Goal: Task Accomplishment & Management: Complete application form

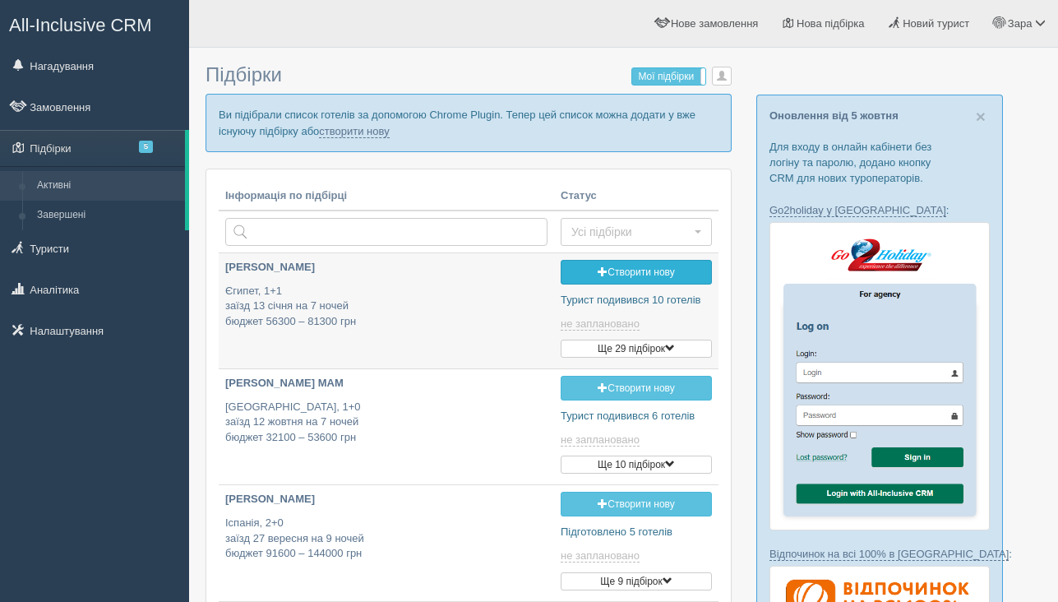
click at [637, 266] on link "Створити нову" at bounding box center [636, 272] width 151 height 25
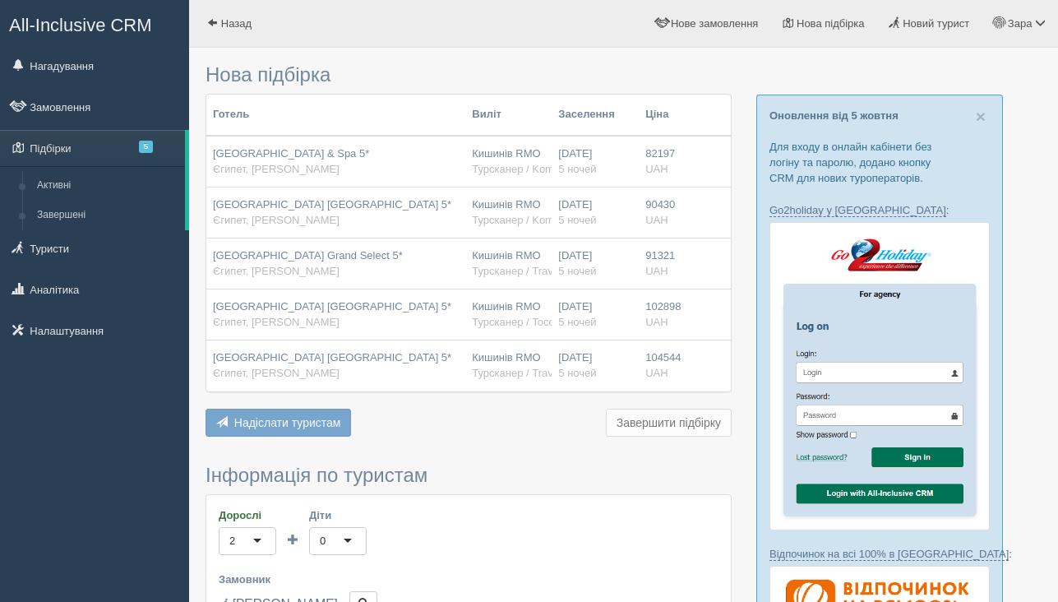
click at [419, 158] on div "[GEOGRAPHIC_DATA] & Spa 5* [GEOGRAPHIC_DATA], [PERSON_NAME]" at bounding box center [336, 161] width 246 height 30
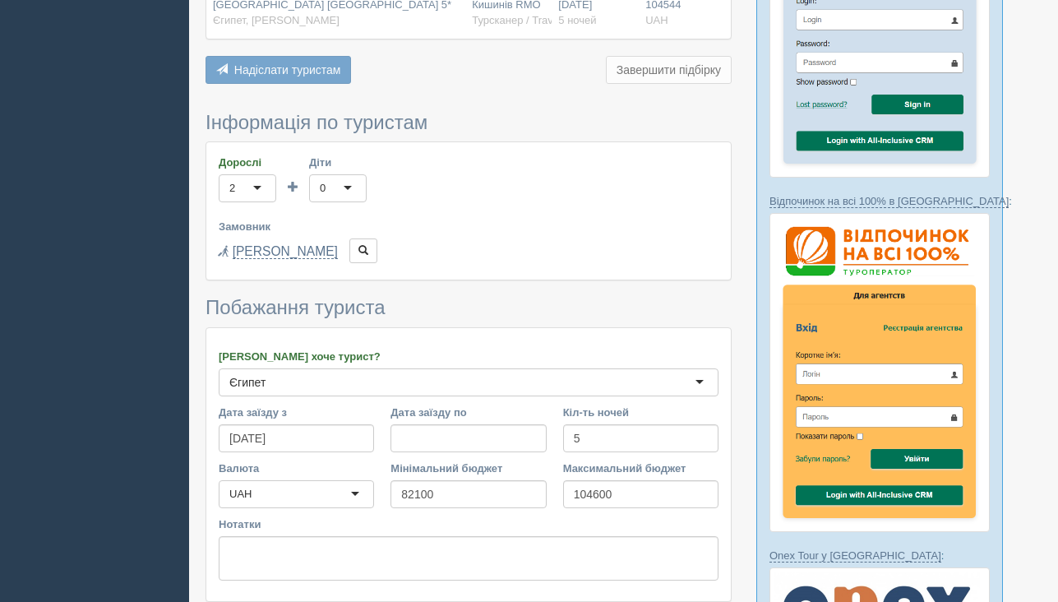
scroll to position [488, 0]
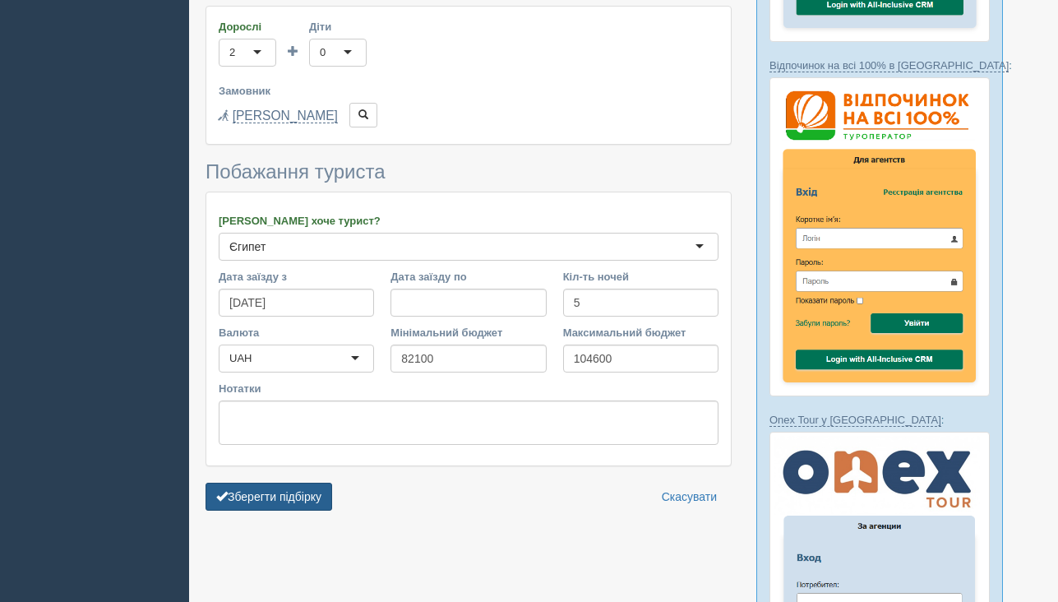
click at [322, 500] on button "Зберегти підбірку" at bounding box center [269, 497] width 127 height 28
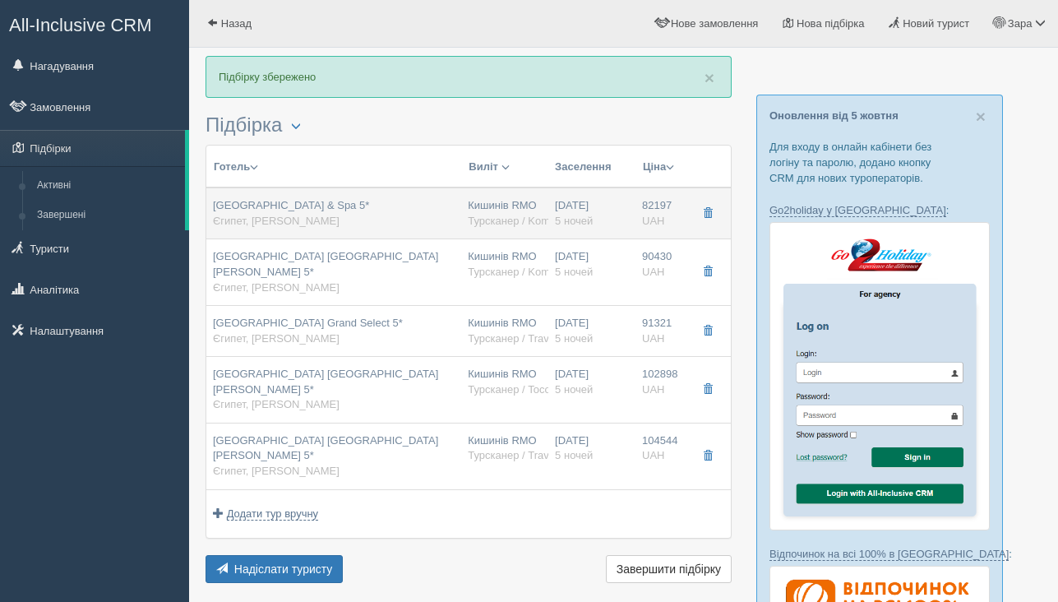
click at [377, 222] on div "[GEOGRAPHIC_DATA] & Spa 5* [GEOGRAPHIC_DATA], [PERSON_NAME]" at bounding box center [334, 213] width 242 height 30
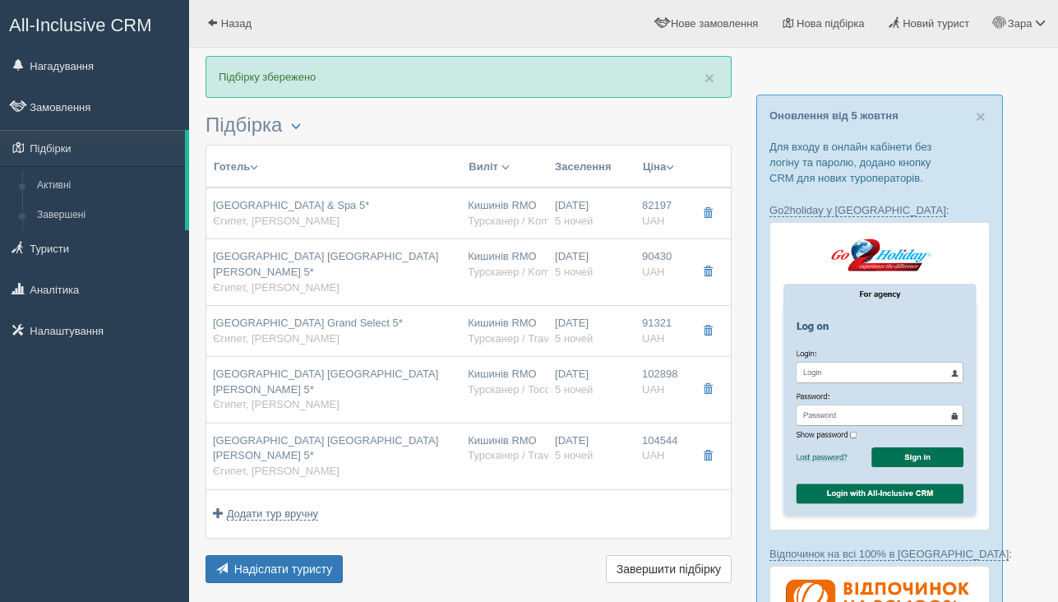
type input "[GEOGRAPHIC_DATA] & Spa 5*"
type input "Єгипет"
type input "Шарм [PERSON_NAME]"
type input "82197.00"
type input "Кишинів RMO"
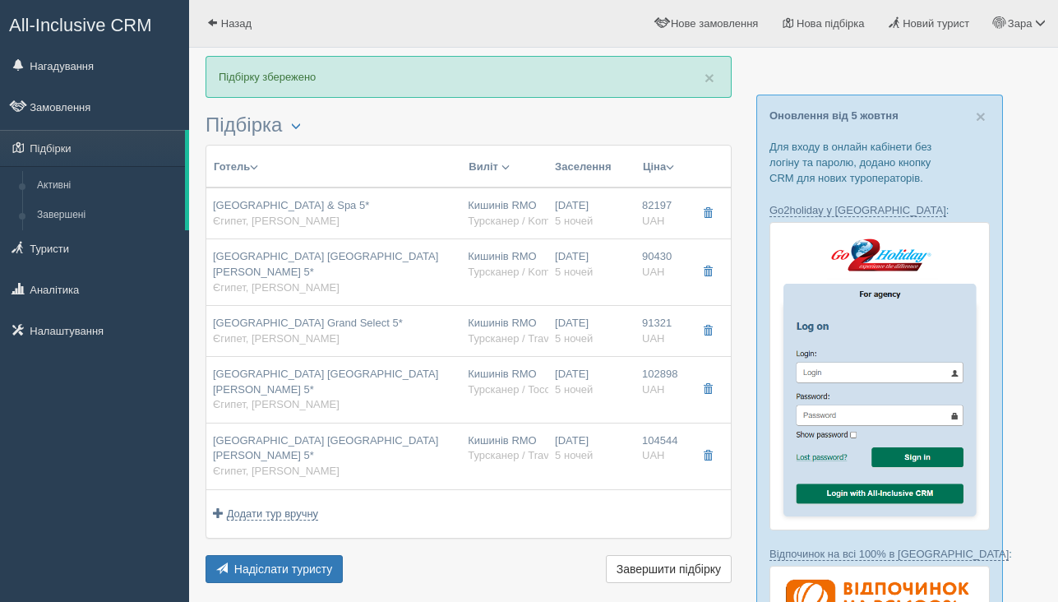
type input "Шарм-еш-Шейх SSH"
type input "09:00"
type input "12:30"
type input "Fly One"
type input "13:30"
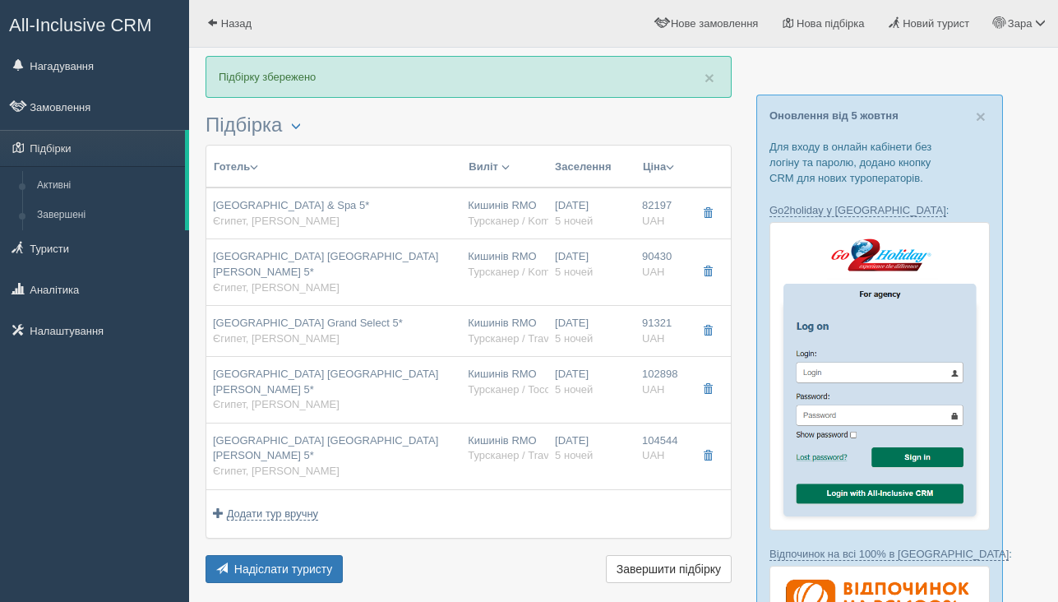
type input "16:50"
type input "5"
type input "Grand Deluxe (Panoramic Pool & Sea View)"
type input "AI"
type input "Турсканер / Kompas"
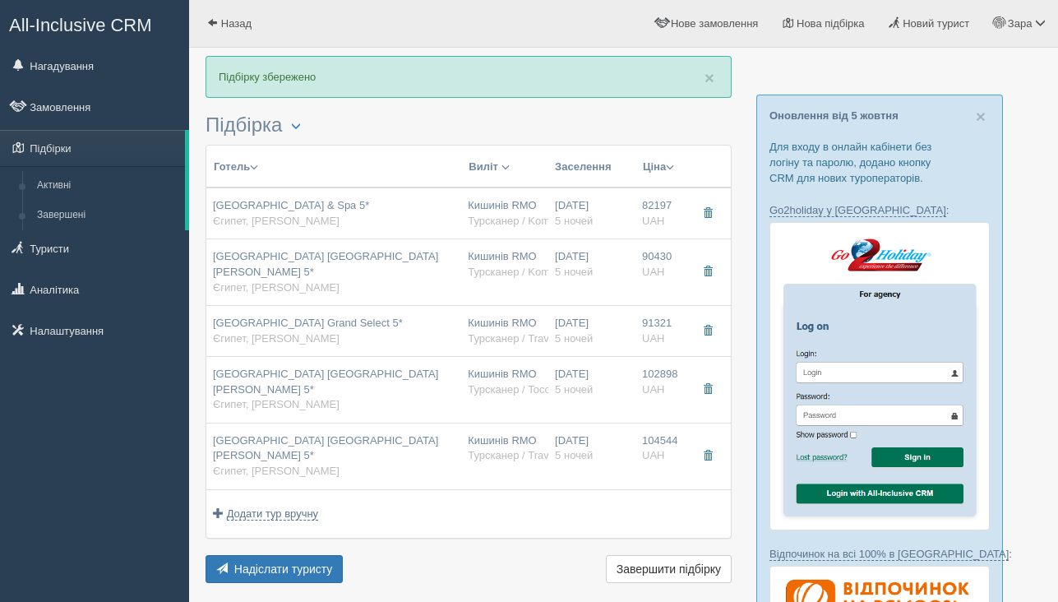
type input "[URL][DOMAIN_NAME]"
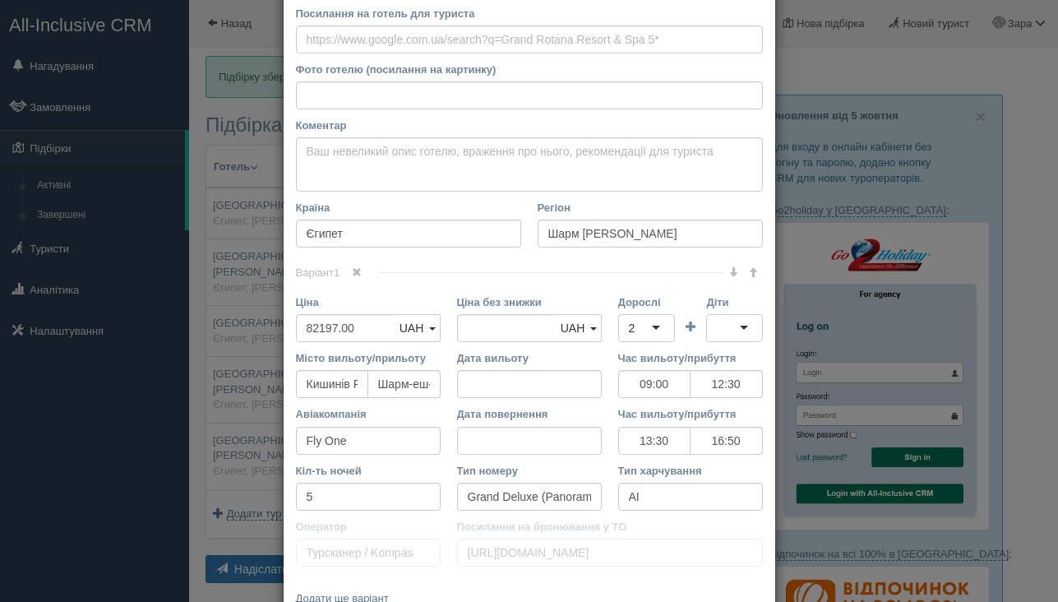
scroll to position [136, 0]
click at [201, 207] on div "× Редагувати тур Назва готелю [GEOGRAPHIC_DATA] 5* Посилання на готель для тури…" at bounding box center [529, 301] width 1058 height 602
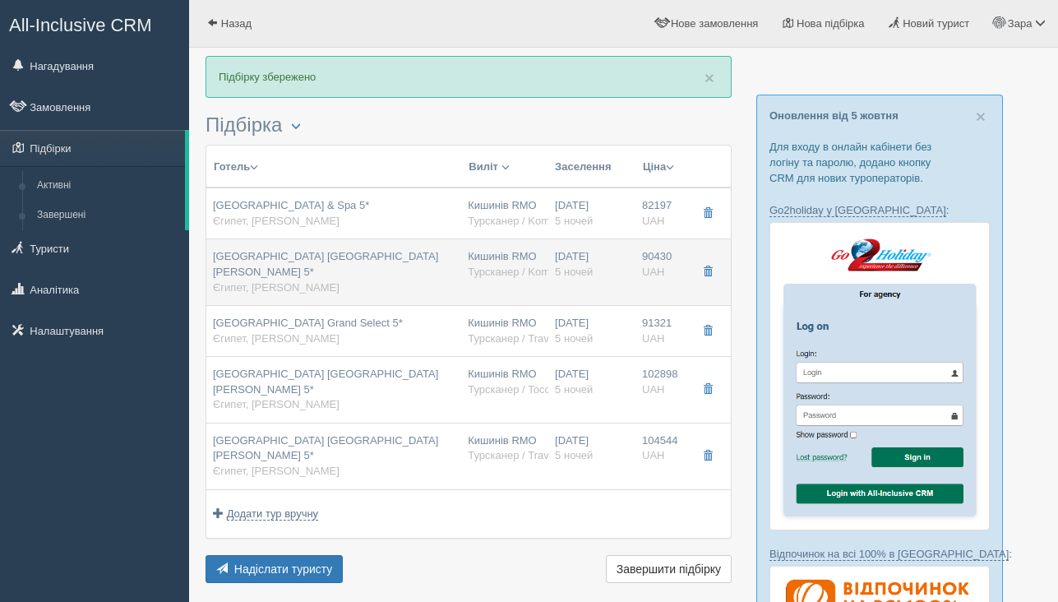
click at [622, 270] on div "[DATE] 5 ночей" at bounding box center [592, 264] width 74 height 30
type input "[GEOGRAPHIC_DATA] [GEOGRAPHIC_DATA][PERSON_NAME] 5*"
type input "90430.00"
type input "09:00"
type input "12:30"
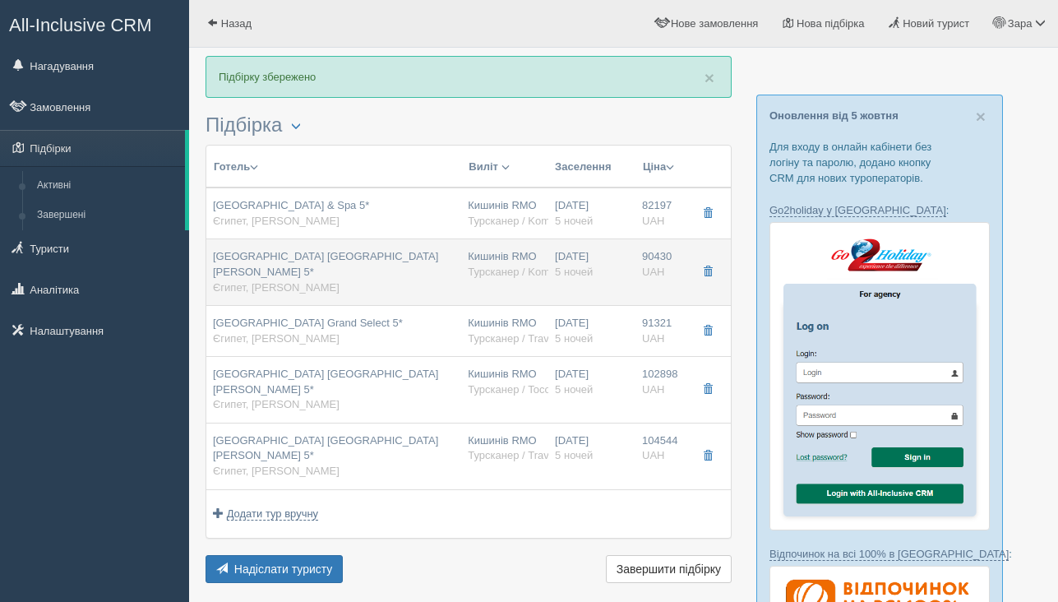
type input "13:30"
type input "16:50"
type input "Superior Classic"
type input "[URL][DOMAIN_NAME]"
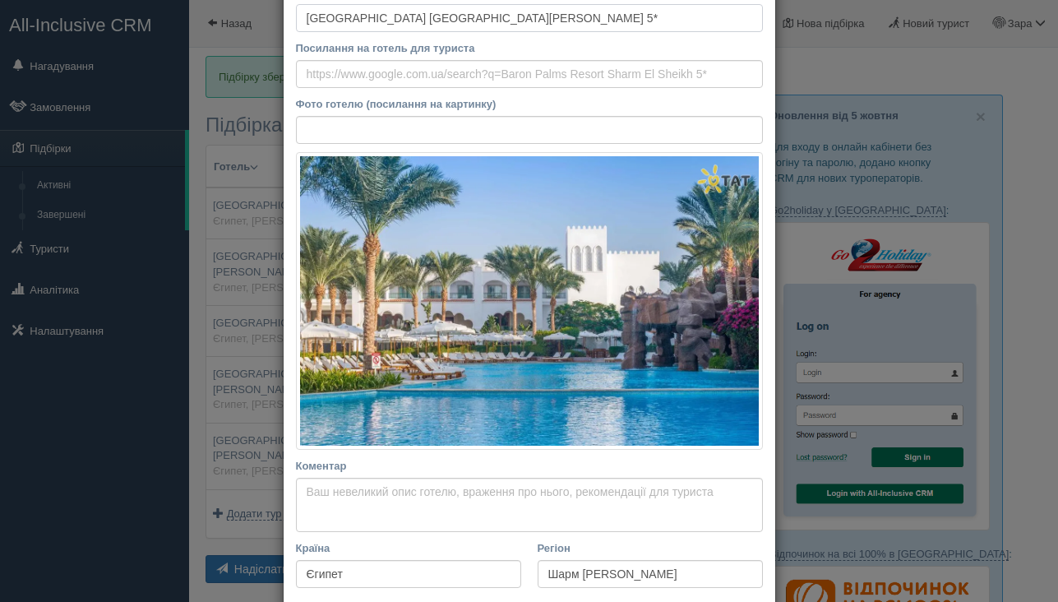
scroll to position [0, 0]
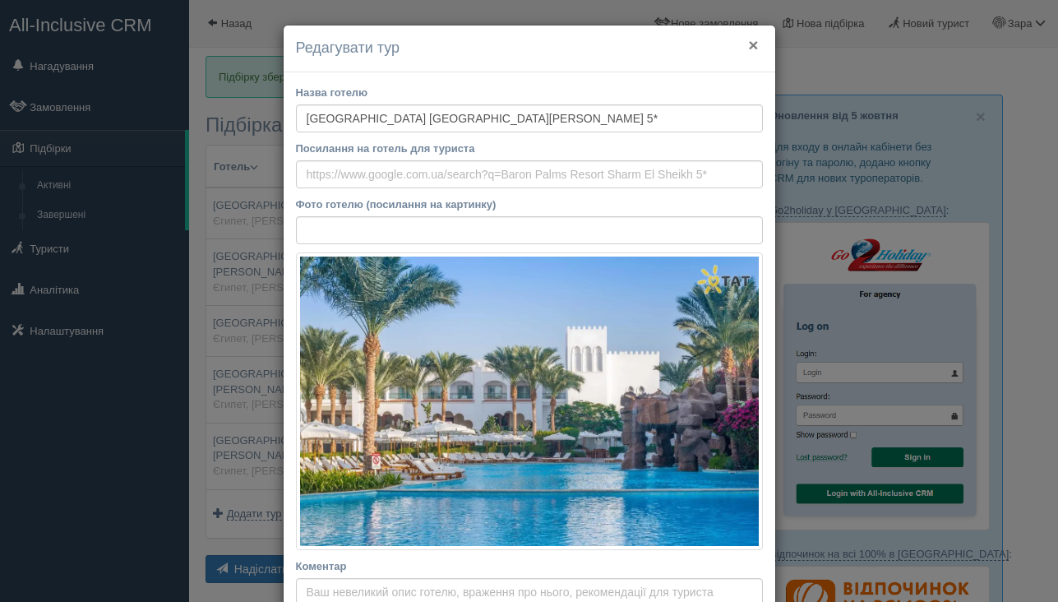
click at [755, 44] on button "×" at bounding box center [753, 44] width 10 height 17
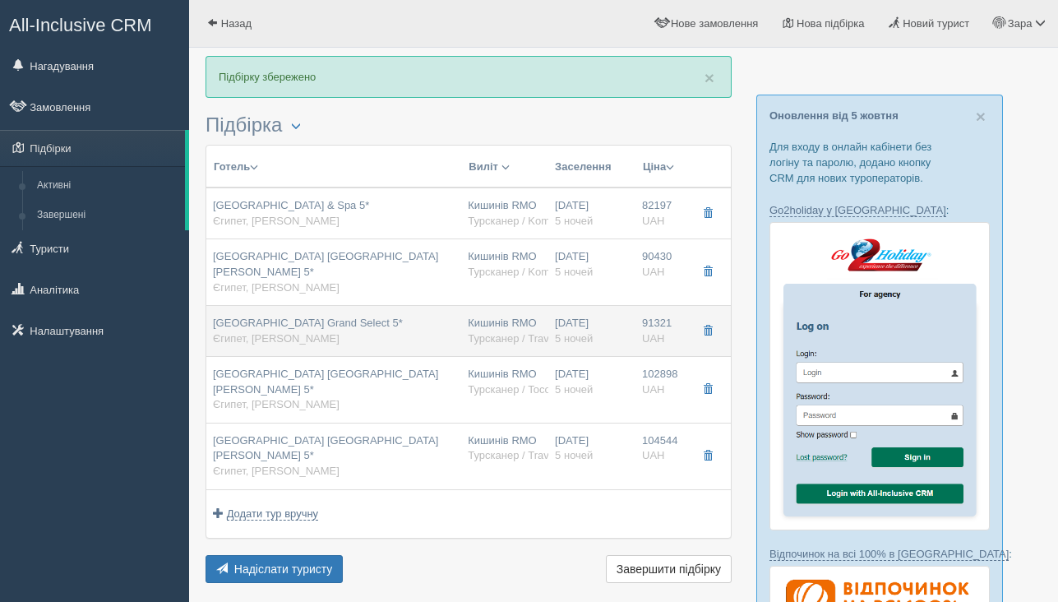
click at [432, 316] on div "[GEOGRAPHIC_DATA] Grand Select 5* [GEOGRAPHIC_DATA], [PERSON_NAME]" at bounding box center [334, 331] width 242 height 30
type input "[GEOGRAPHIC_DATA] Grand Select 5*"
type input "91321.00"
type input "06:00"
type input "09:20"
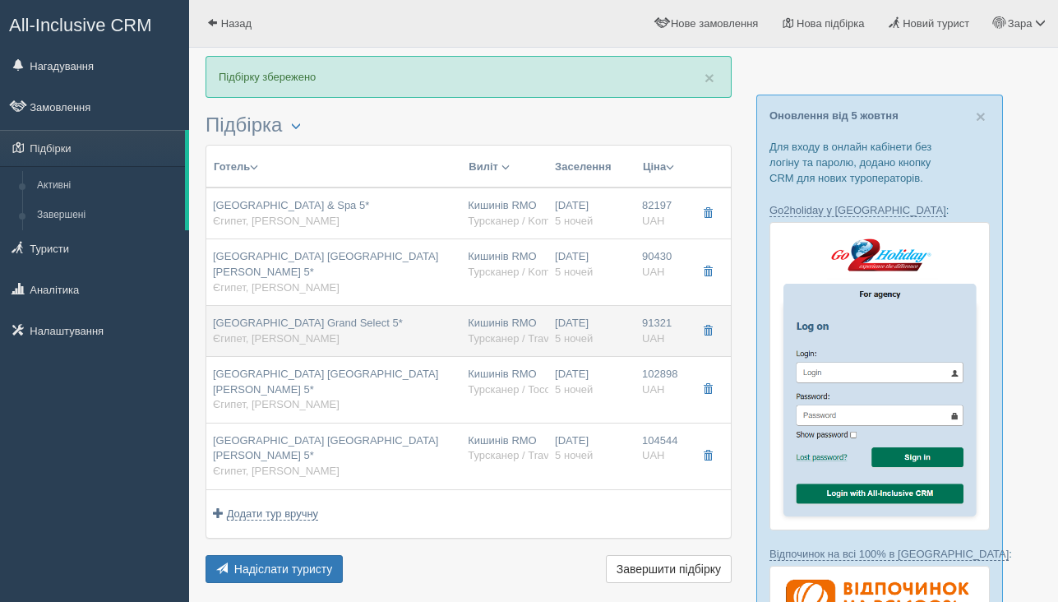
type input "10:20"
type input "13:50"
type input "[GEOGRAPHIC_DATA]"
type input "Турсканер / Travelon"
type input "[URL][DOMAIN_NAME]"
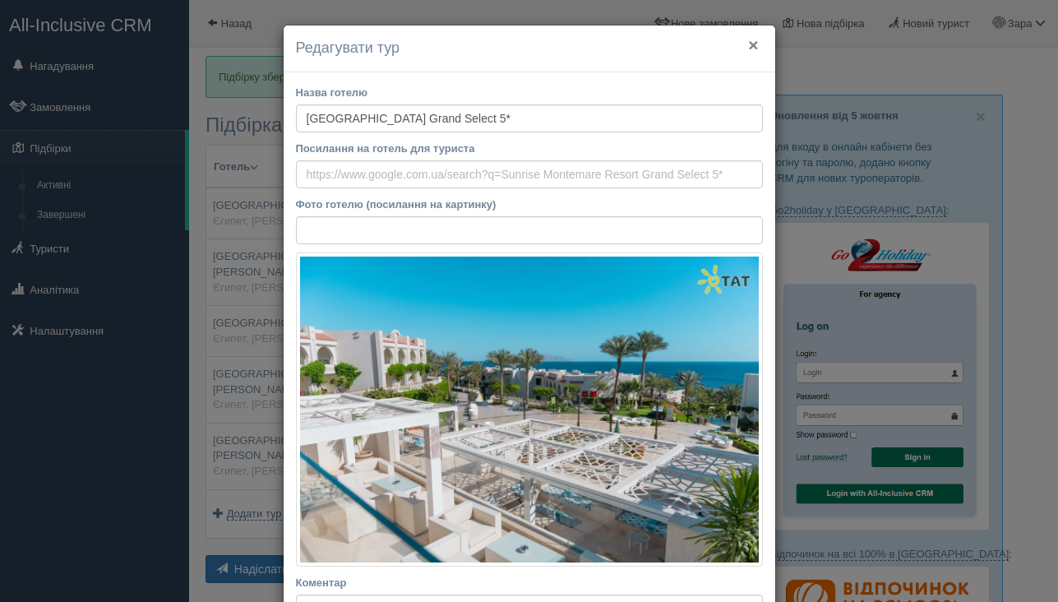
click at [752, 49] on button "×" at bounding box center [753, 44] width 10 height 17
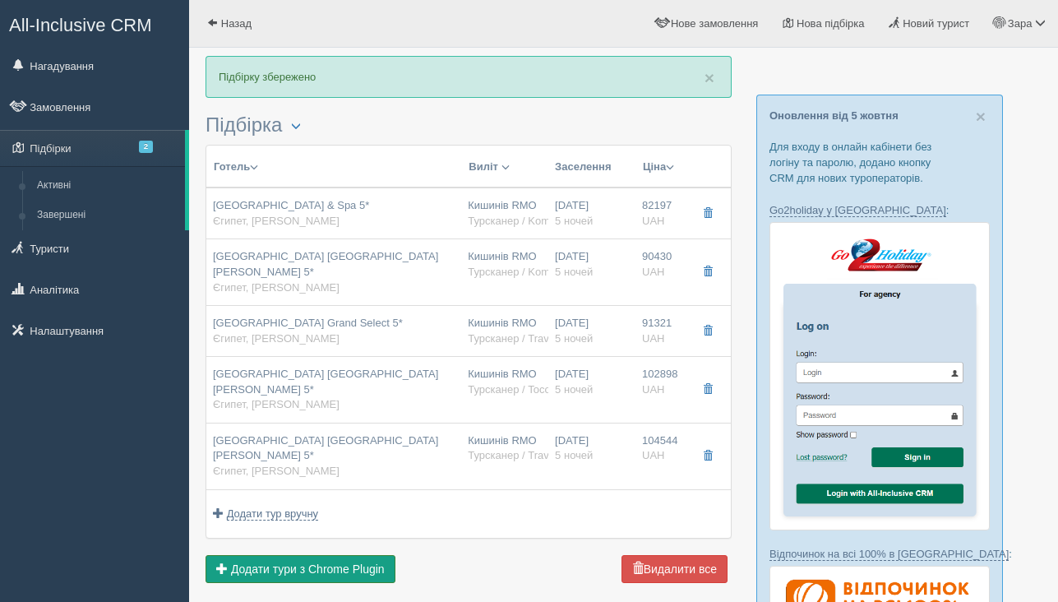
click at [299, 562] on span "Додати тури з Chrome Plugin" at bounding box center [308, 568] width 154 height 13
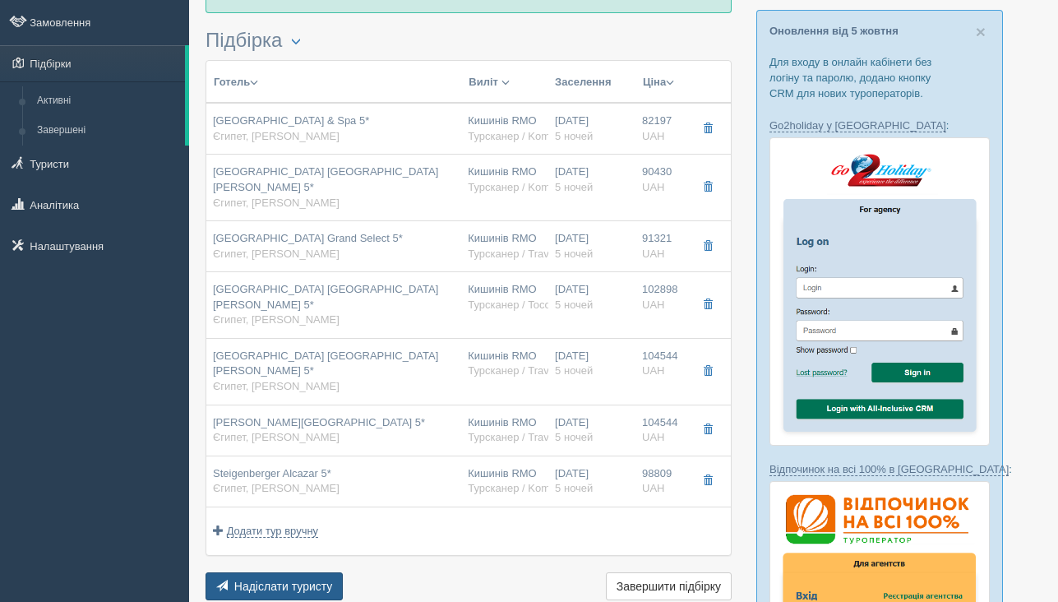
scroll to position [71, 0]
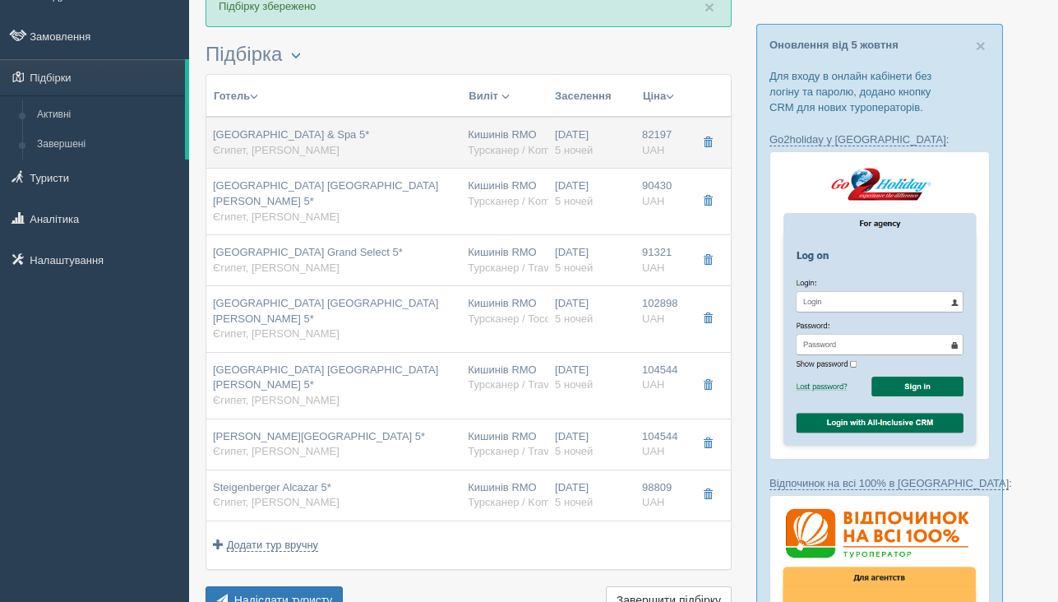
click at [405, 155] on div "[GEOGRAPHIC_DATA] & Spa 5* [GEOGRAPHIC_DATA], [PERSON_NAME]" at bounding box center [334, 142] width 242 height 30
type input "[GEOGRAPHIC_DATA] & Spa 5*"
type input "82197.00"
type input "09:00"
type input "12:30"
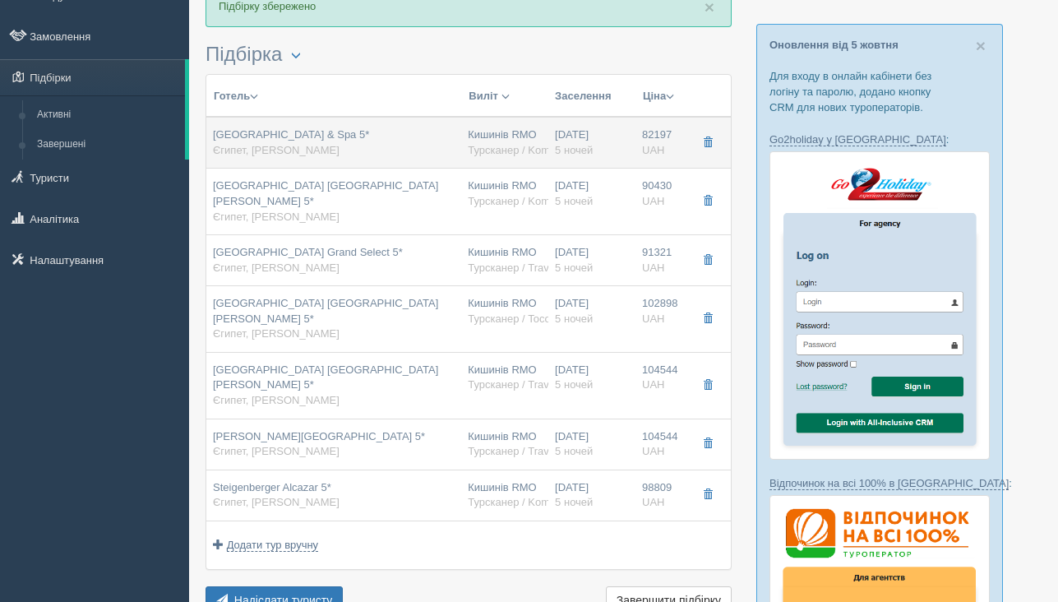
type input "Fly One"
type input "13:30"
type input "16:50"
type input "Grand Deluxe (Panoramic Pool & Sea View)"
type input "Турсканер / Kompas"
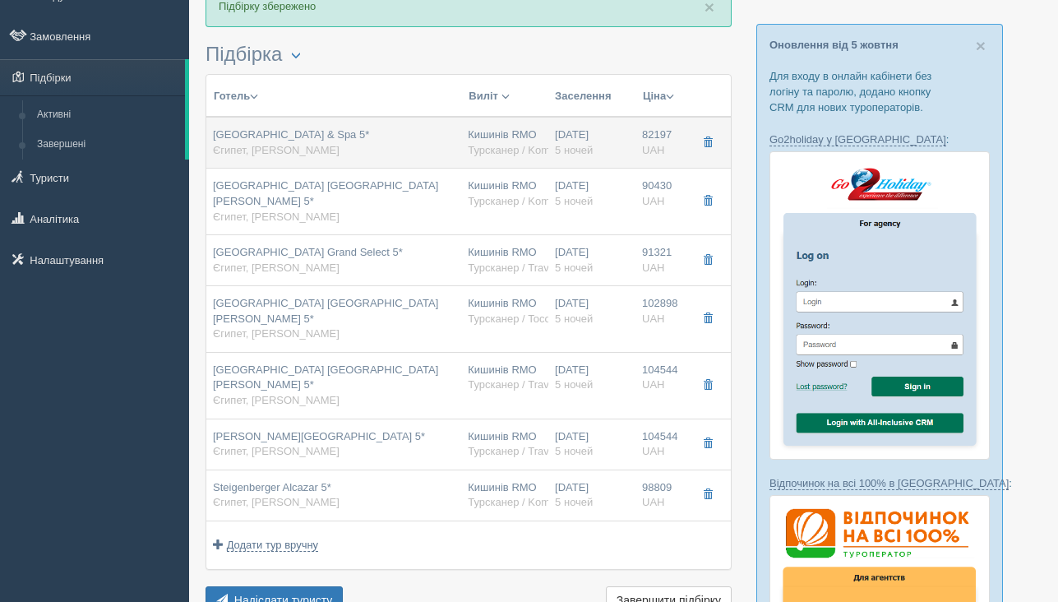
type input "[URL][DOMAIN_NAME]"
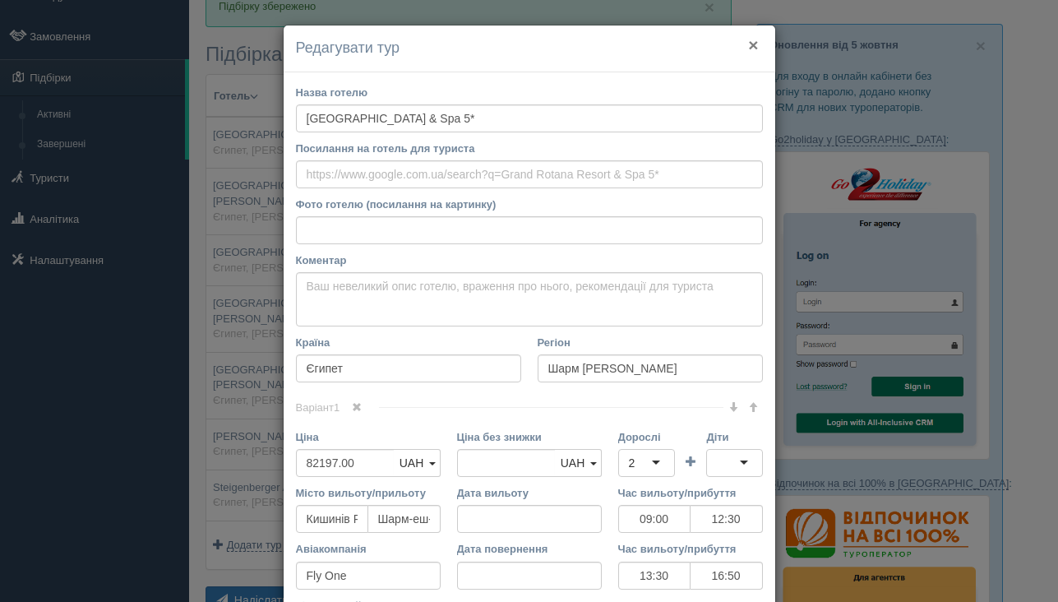
click at [754, 42] on button "×" at bounding box center [753, 44] width 10 height 17
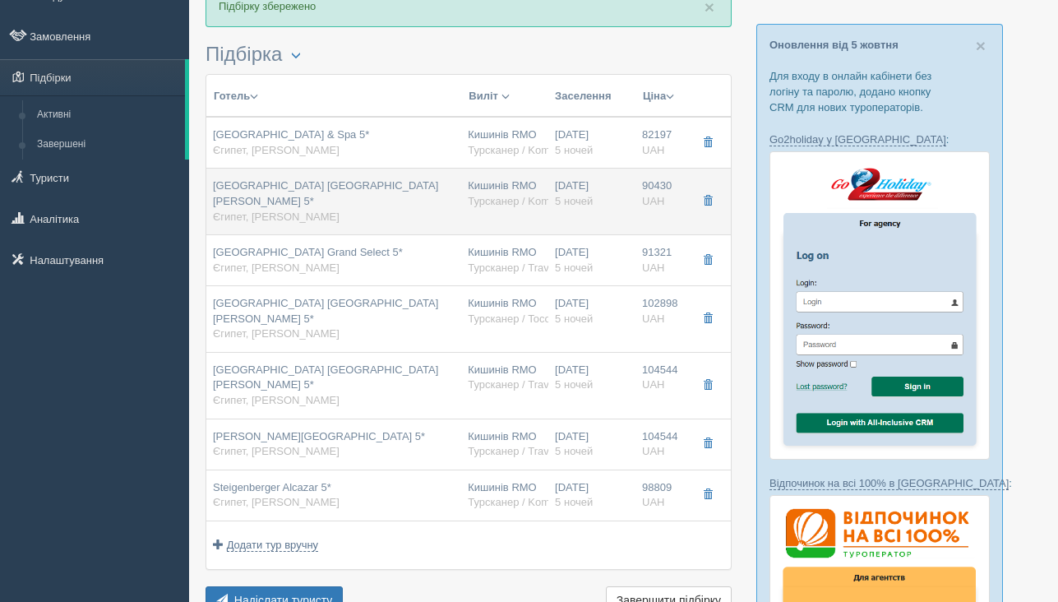
click at [361, 200] on div "[GEOGRAPHIC_DATA] [GEOGRAPHIC_DATA][PERSON_NAME] 5* [GEOGRAPHIC_DATA], [PERSON_…" at bounding box center [334, 201] width 242 height 46
type input "[GEOGRAPHIC_DATA] [GEOGRAPHIC_DATA][PERSON_NAME] 5*"
type input "90430.00"
type input "09:00"
type input "12:30"
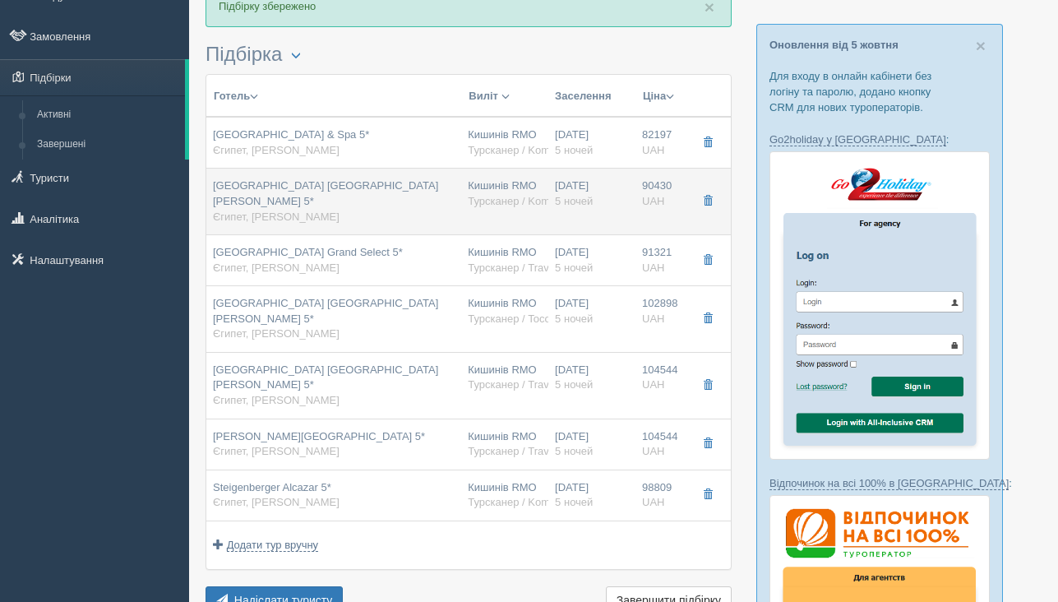
type input "13:30"
type input "16:50"
type input "Superior Classic"
type input "[URL][DOMAIN_NAME]"
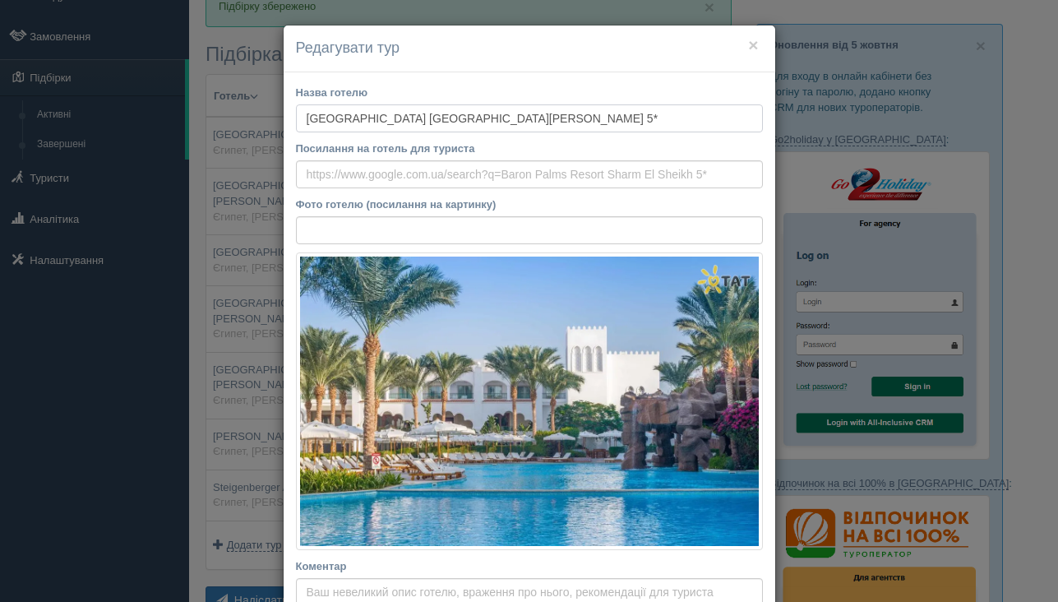
click at [340, 120] on input "[GEOGRAPHIC_DATA] [GEOGRAPHIC_DATA][PERSON_NAME] 5*" at bounding box center [529, 118] width 467 height 28
click at [751, 50] on button "×" at bounding box center [753, 44] width 10 height 17
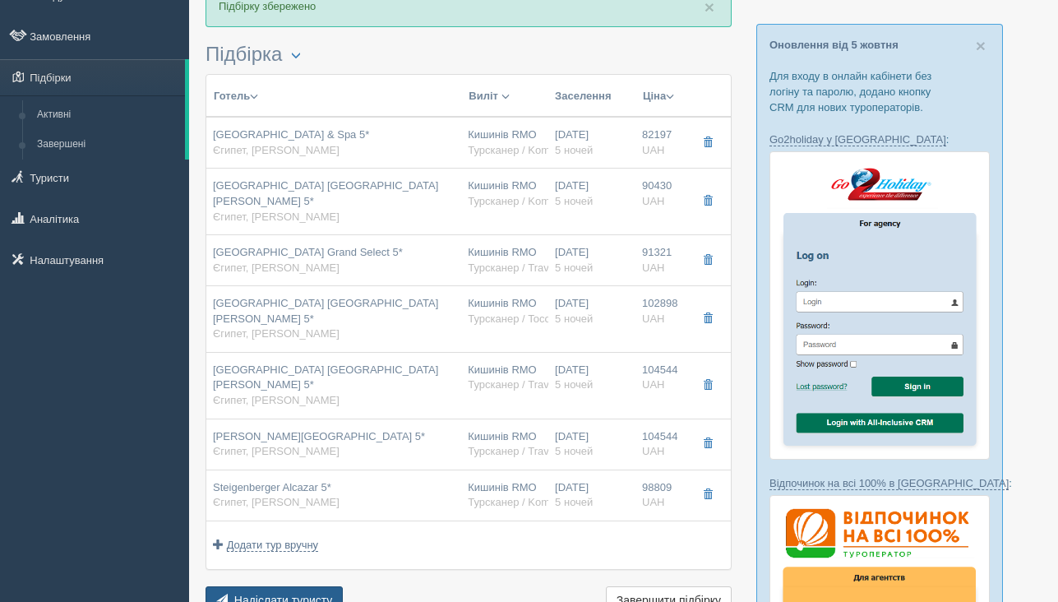
click at [264, 594] on span "Надіслати туристу" at bounding box center [283, 600] width 99 height 13
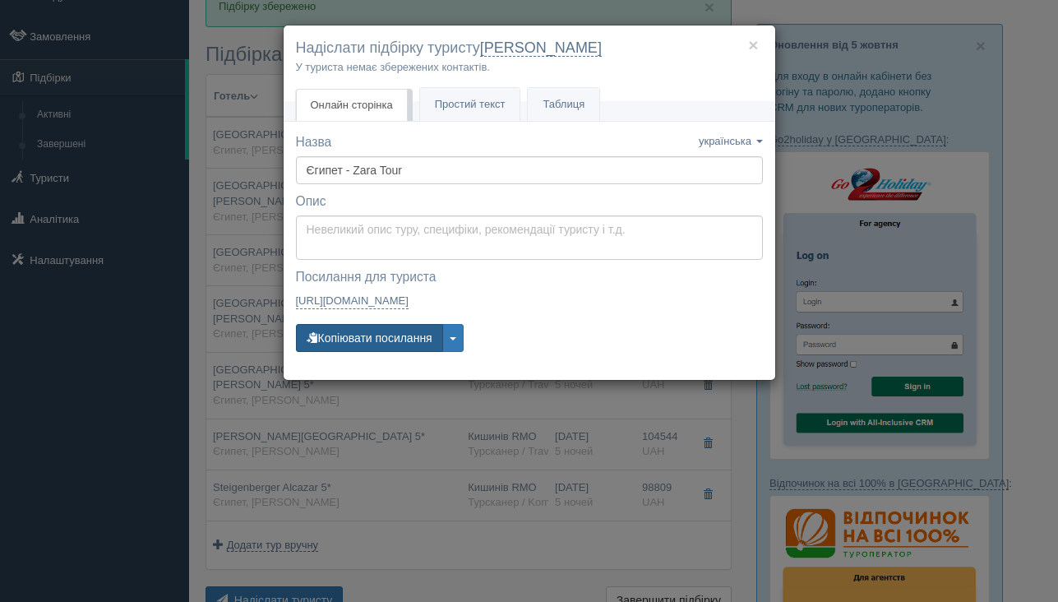
click at [383, 343] on button "Копіювати посилання" at bounding box center [369, 338] width 147 height 28
click at [751, 48] on button "×" at bounding box center [753, 44] width 10 height 17
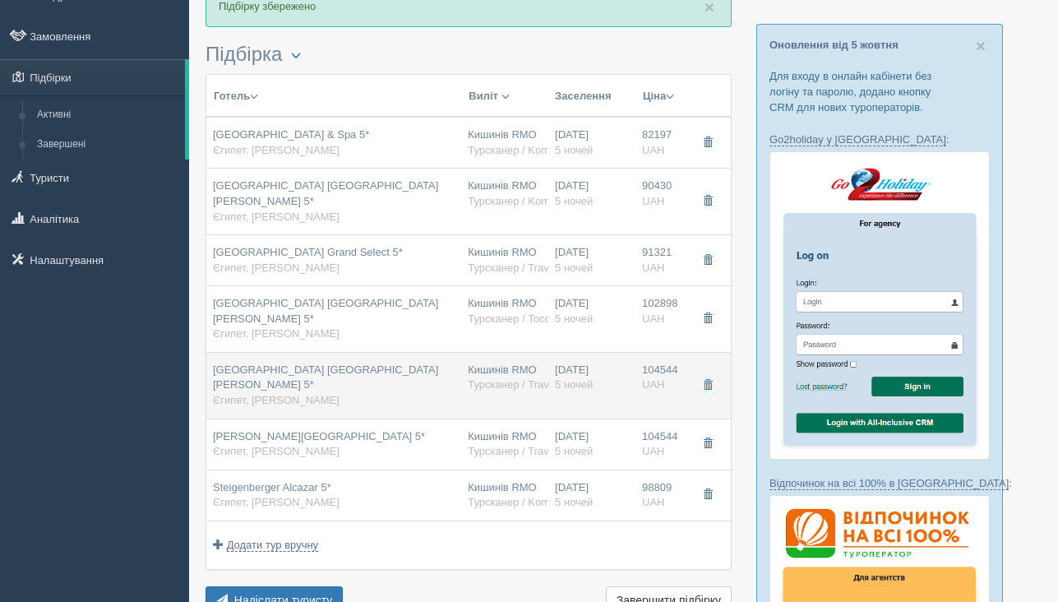
click at [330, 363] on div "[GEOGRAPHIC_DATA] [GEOGRAPHIC_DATA][PERSON_NAME] 5* [GEOGRAPHIC_DATA], [PERSON_…" at bounding box center [334, 386] width 242 height 46
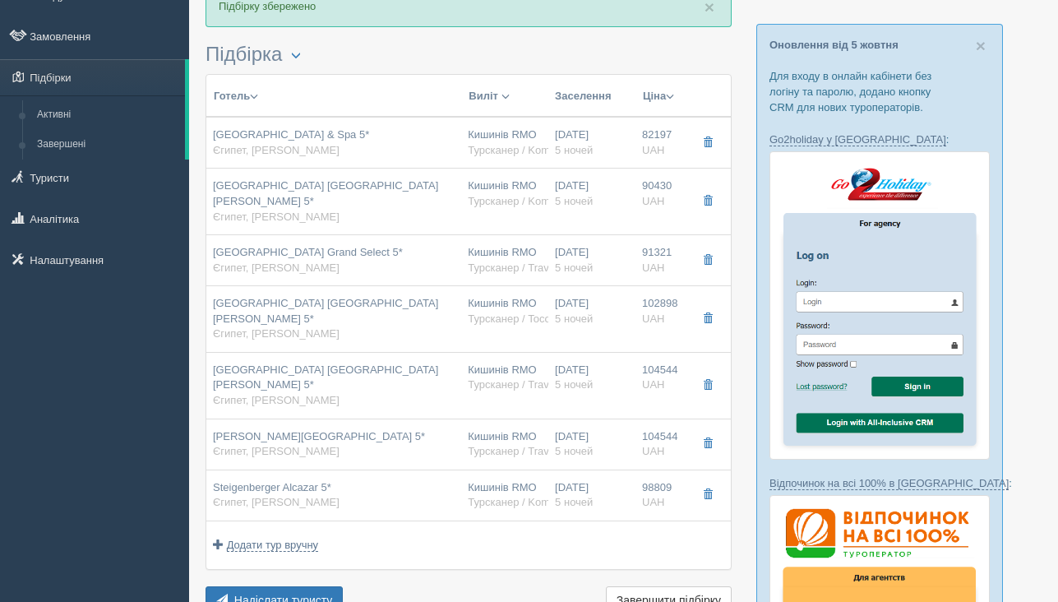
type input "[GEOGRAPHIC_DATA] [GEOGRAPHIC_DATA][PERSON_NAME] 5*"
type input "104544.00"
type input "06:00"
type input "09:20"
type input "10:20"
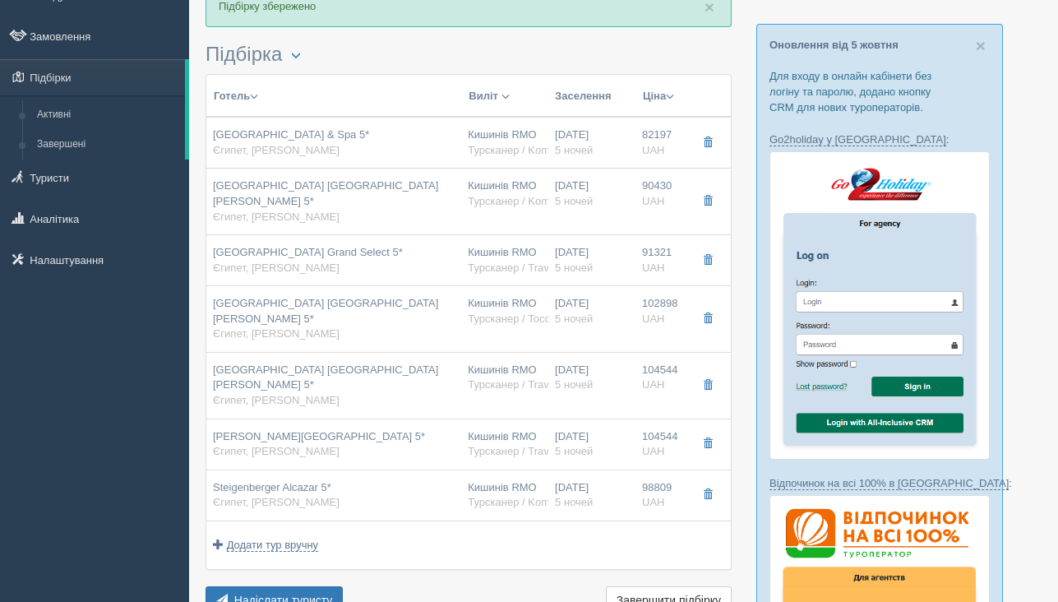
type input "13:50"
type input "Gypster Gv"
type input "Турсканер / Travelon"
type input "[URL][DOMAIN_NAME]"
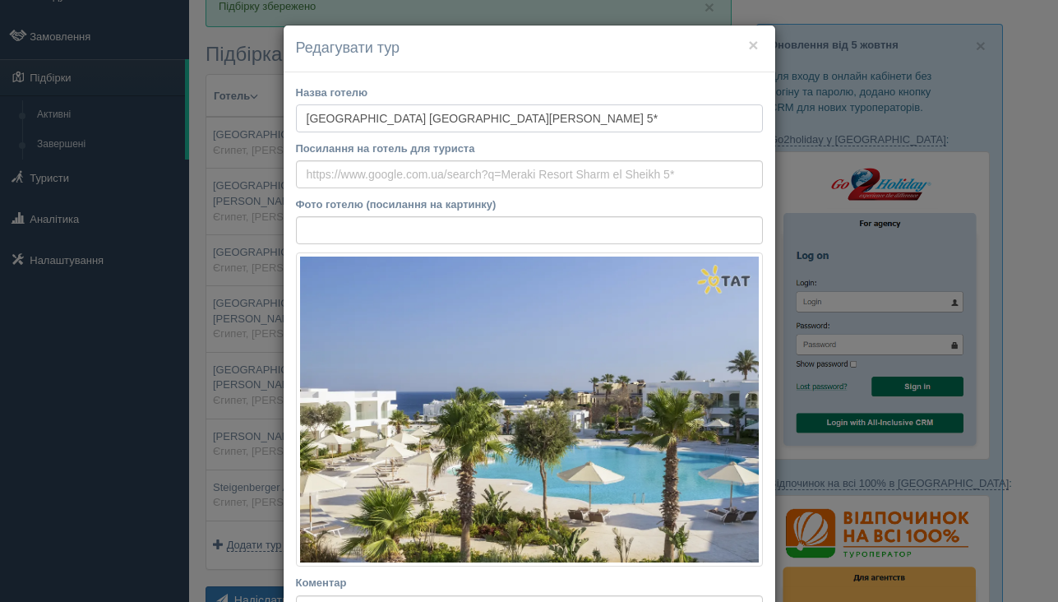
click at [428, 115] on input "[GEOGRAPHIC_DATA] [GEOGRAPHIC_DATA][PERSON_NAME] 5*" at bounding box center [529, 118] width 467 height 28
click at [754, 48] on button "×" at bounding box center [753, 44] width 10 height 17
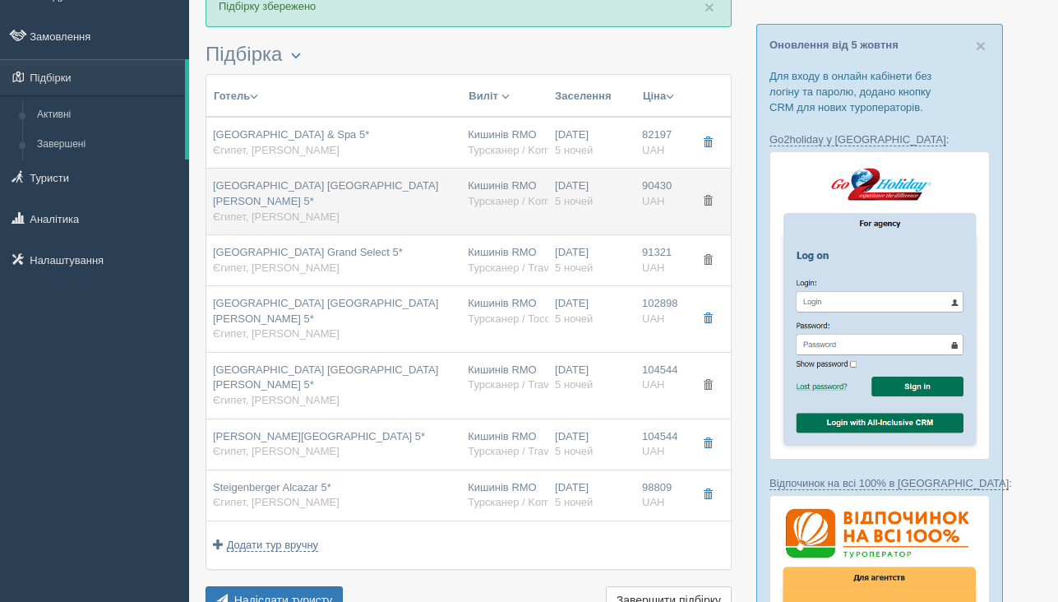
click at [433, 195] on div "[GEOGRAPHIC_DATA] [GEOGRAPHIC_DATA][PERSON_NAME] 5* [GEOGRAPHIC_DATA], [PERSON_…" at bounding box center [334, 201] width 242 height 46
type input "[GEOGRAPHIC_DATA] [GEOGRAPHIC_DATA][PERSON_NAME] 5*"
type input "90430.00"
type input "09:00"
type input "12:30"
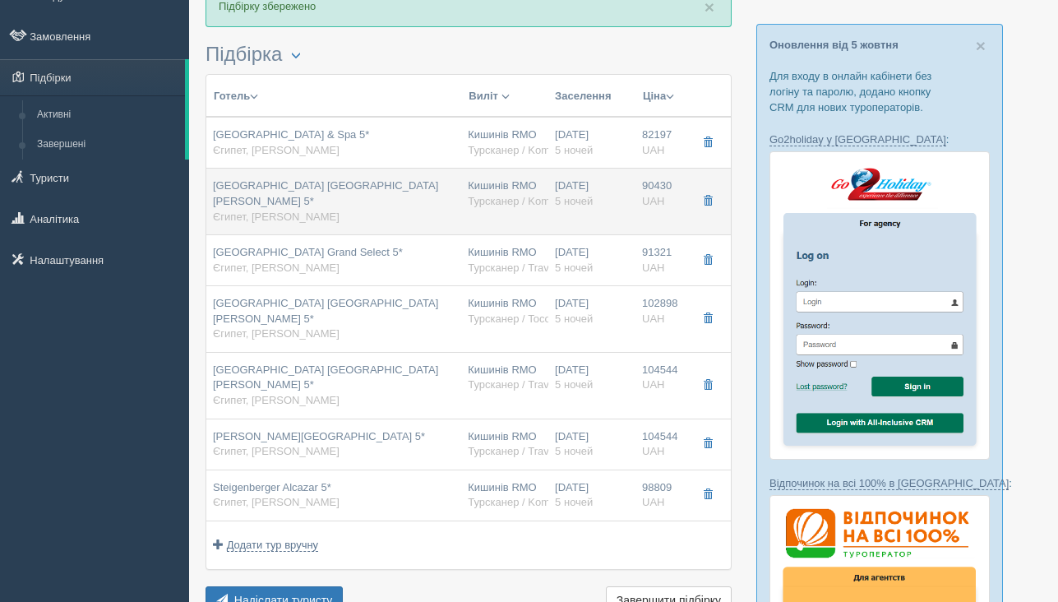
type input "Fly One"
type input "13:30"
type input "16:50"
type input "Superior Classic"
type input "Турсканер / Kompas"
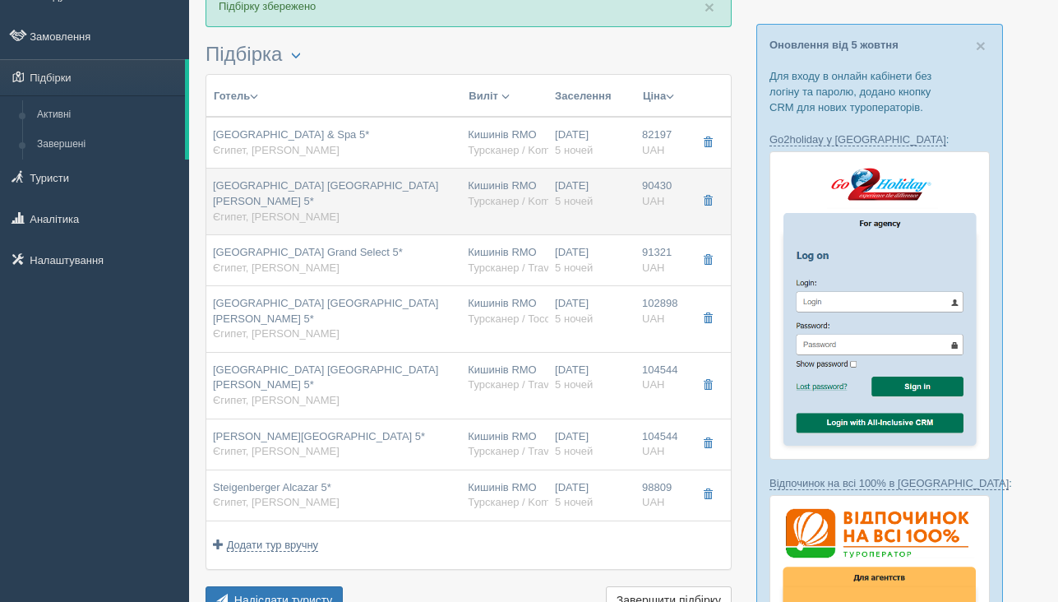
type input "[URL][DOMAIN_NAME]"
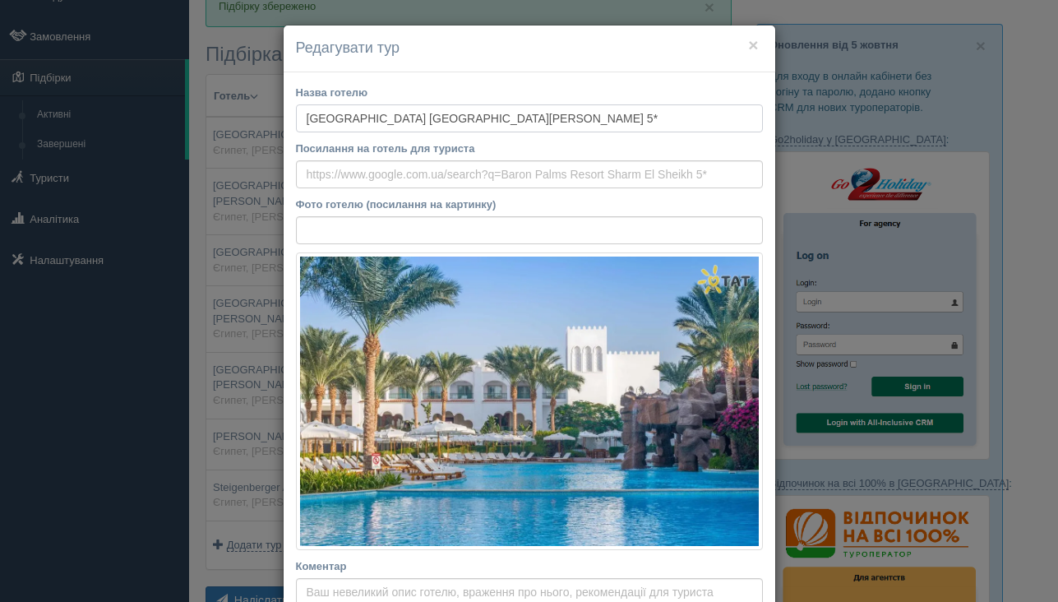
click at [442, 122] on input "[GEOGRAPHIC_DATA] [GEOGRAPHIC_DATA][PERSON_NAME] 5*" at bounding box center [529, 118] width 467 height 28
click at [753, 39] on button "×" at bounding box center [753, 44] width 10 height 17
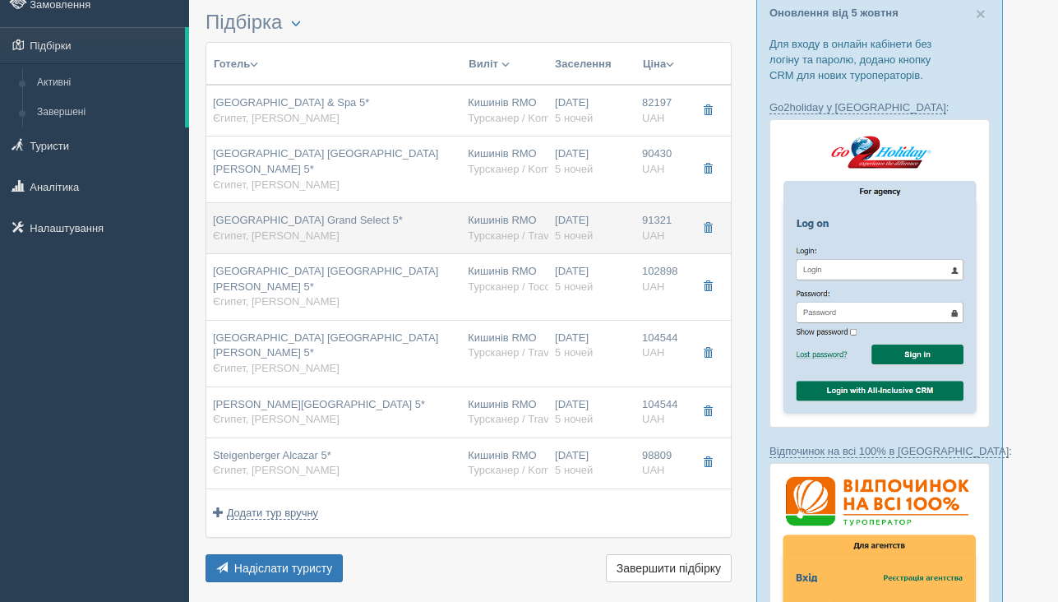
scroll to position [102, 0]
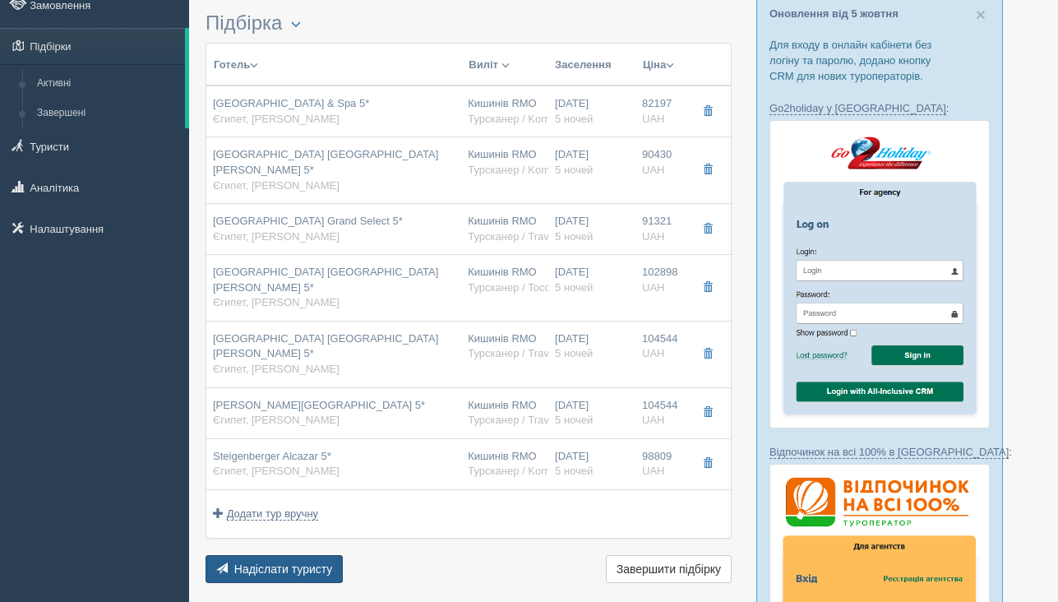
click at [280, 562] on span "Надіслати туристу" at bounding box center [283, 568] width 99 height 13
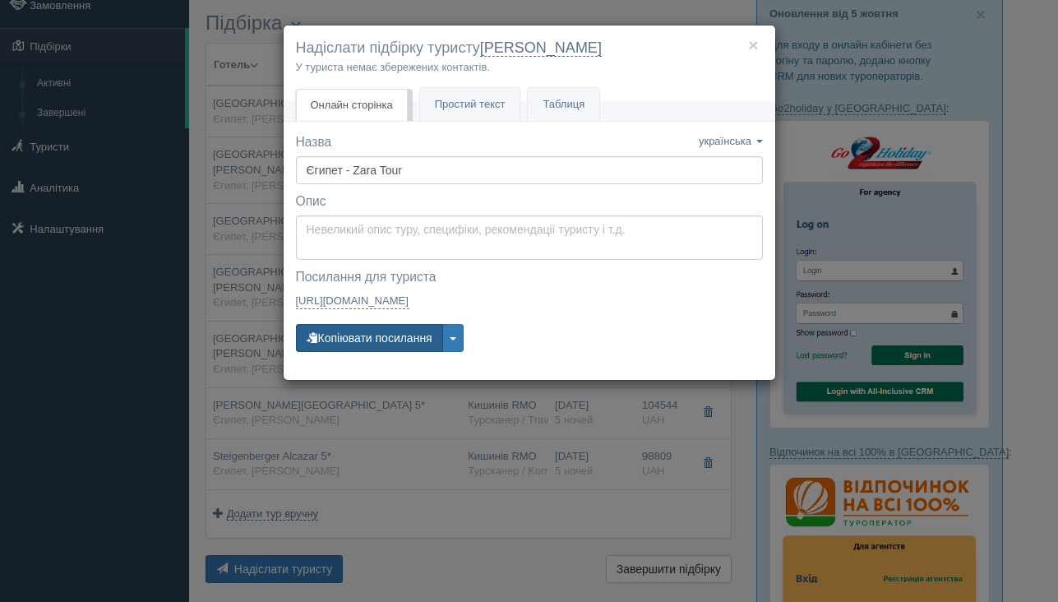
click at [369, 335] on button "Копіювати посилання" at bounding box center [369, 338] width 147 height 28
